Goal: Ask a question: Seek information or help from site administrators or community

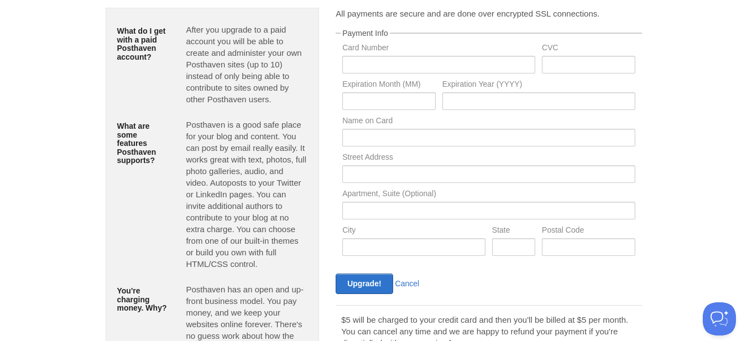
scroll to position [171, 0]
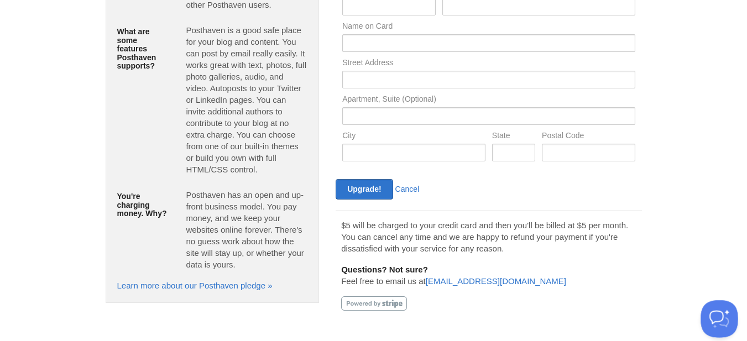
click at [711, 315] on button "Open Beacon popover" at bounding box center [717, 316] width 33 height 33
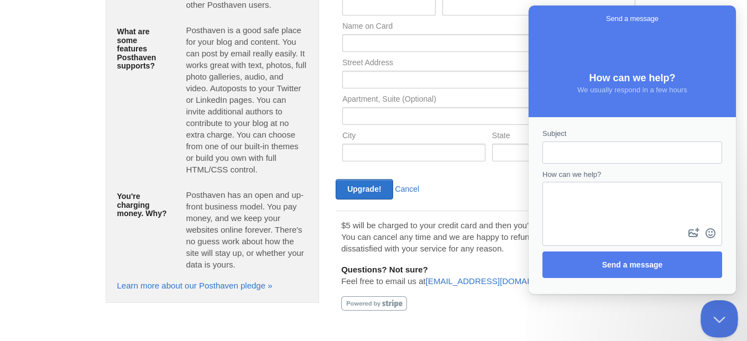
scroll to position [0, 0]
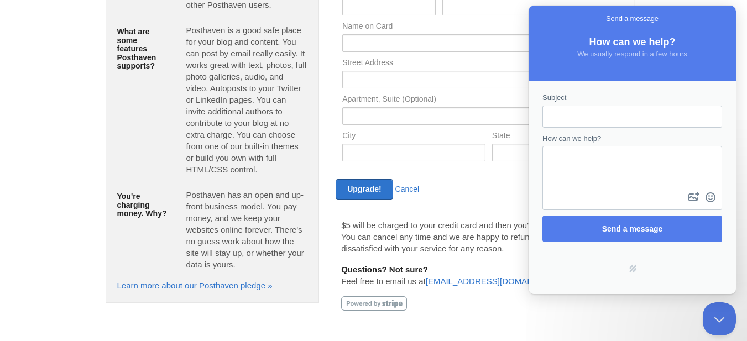
click at [634, 152] on textarea "How can we help?" at bounding box center [632, 168] width 177 height 43
click at [652, 113] on input "Subject" at bounding box center [632, 117] width 162 height 20
type input "I have made the yearly payment"
click at [634, 179] on textarea "How can we help?" at bounding box center [632, 168] width 177 height 43
type textarea "but still being asked to upgrade"
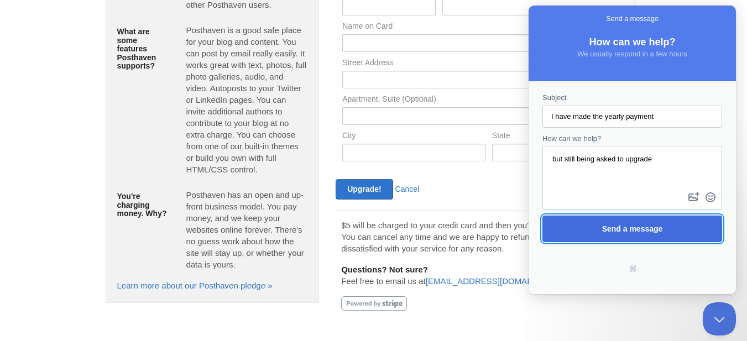
click at [650, 233] on span "Send a message" at bounding box center [632, 228] width 61 height 9
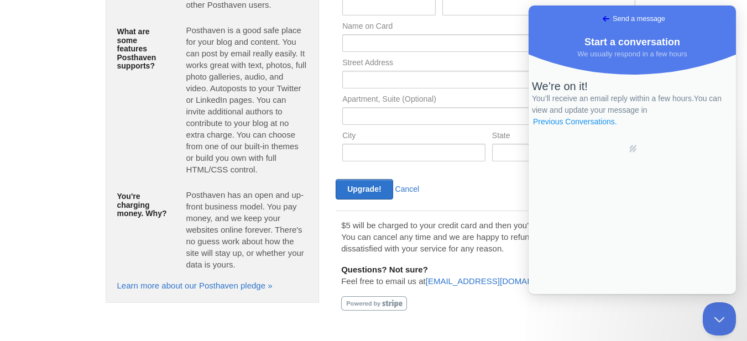
click at [618, 128] on link "Previous Conversations ." at bounding box center [575, 122] width 86 height 12
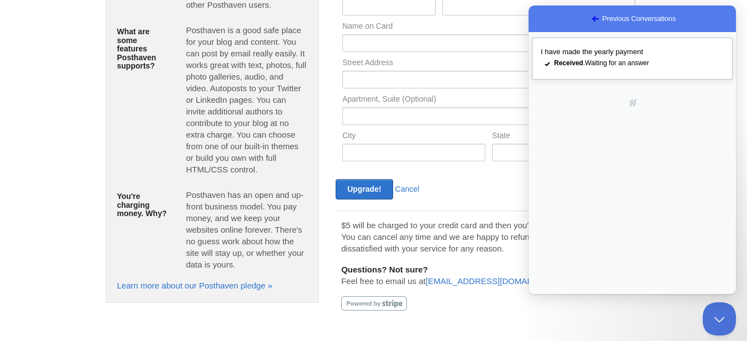
click at [652, 65] on div "Received . Waiting for an answer" at bounding box center [639, 63] width 170 height 11
click at [551, 300] on button "Close" at bounding box center [541, 307] width 20 height 14
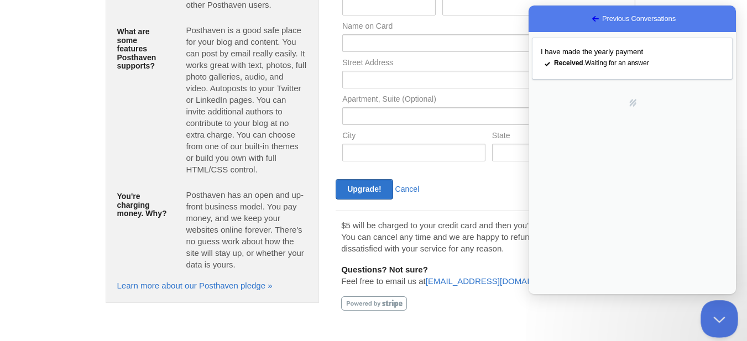
click at [714, 317] on button "Close Beacon popover" at bounding box center [717, 316] width 33 height 33
